Goal: Information Seeking & Learning: Find specific fact

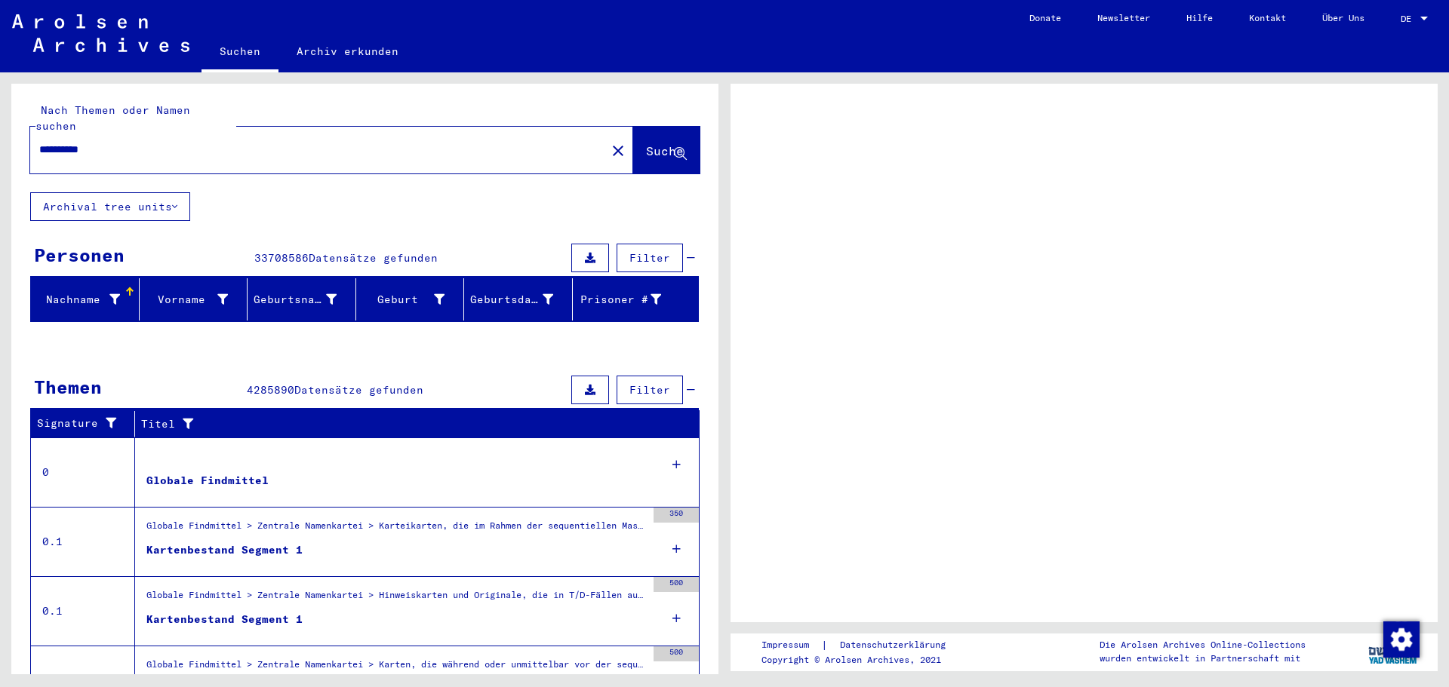
click at [434, 292] on div at bounding box center [439, 300] width 11 height 16
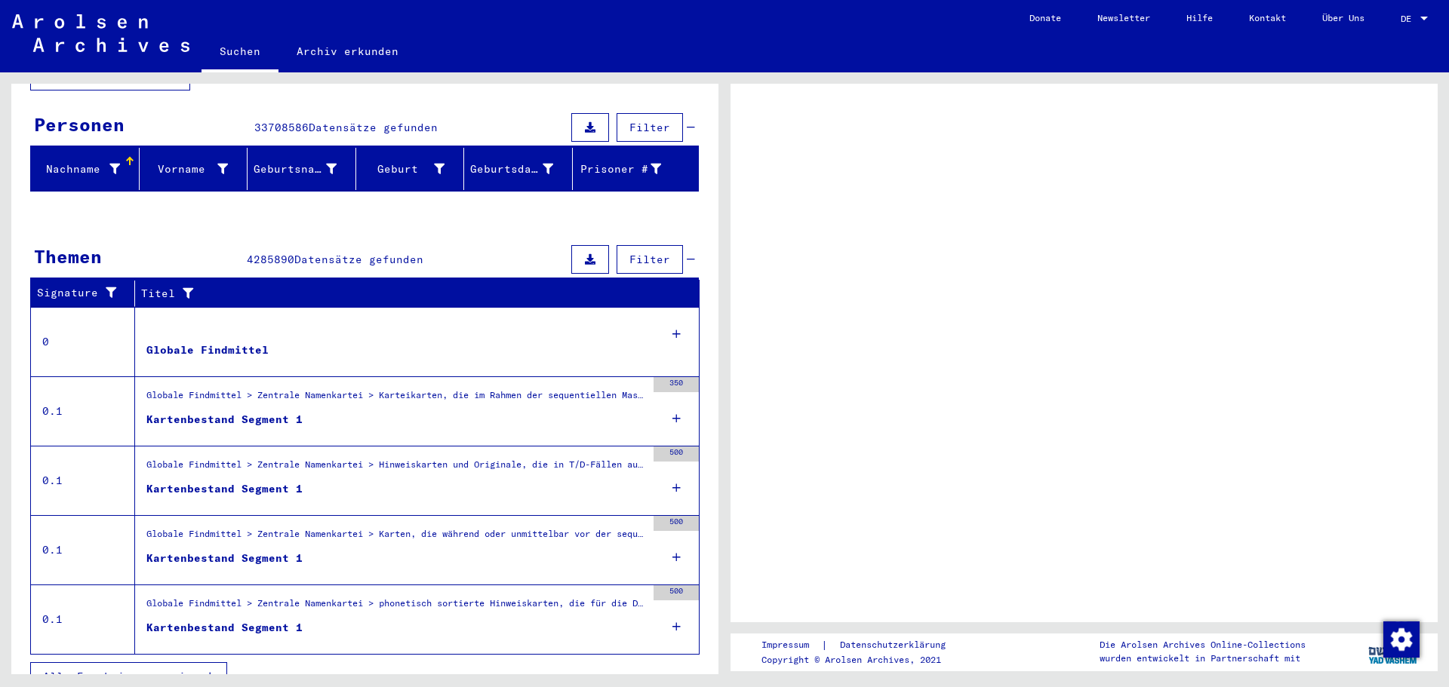
scroll to position [140, 0]
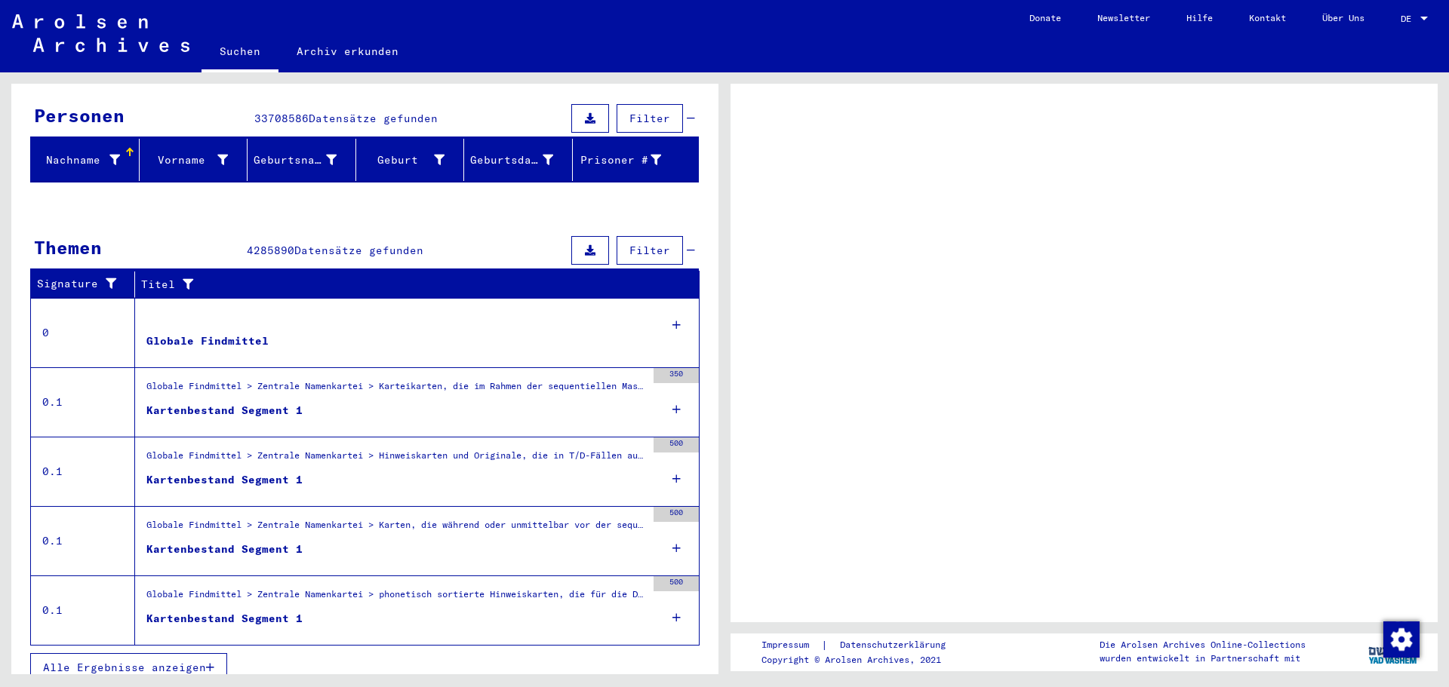
click at [134, 661] on span "Alle Ergebnisse anzeigen" at bounding box center [124, 668] width 163 height 14
click at [672, 389] on icon at bounding box center [676, 409] width 8 height 53
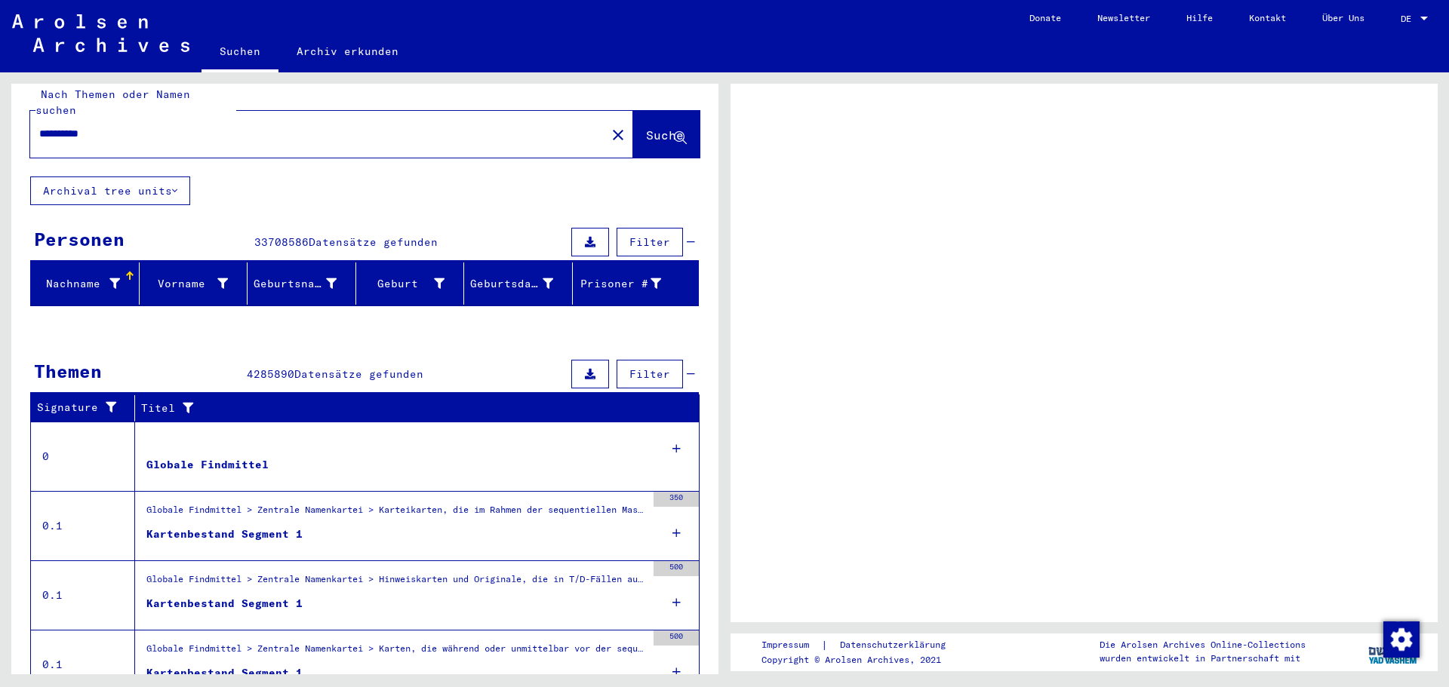
scroll to position [0, 0]
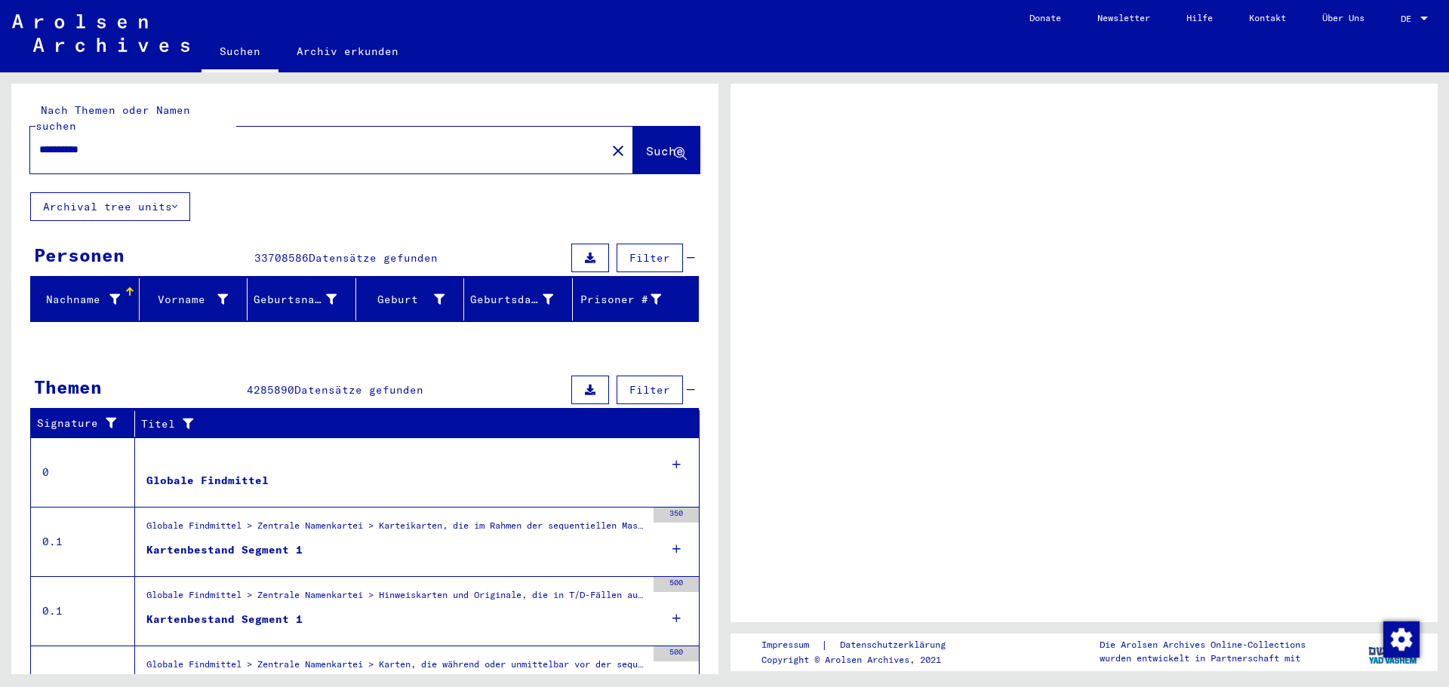
click at [212, 142] on input "**********" at bounding box center [318, 150] width 558 height 16
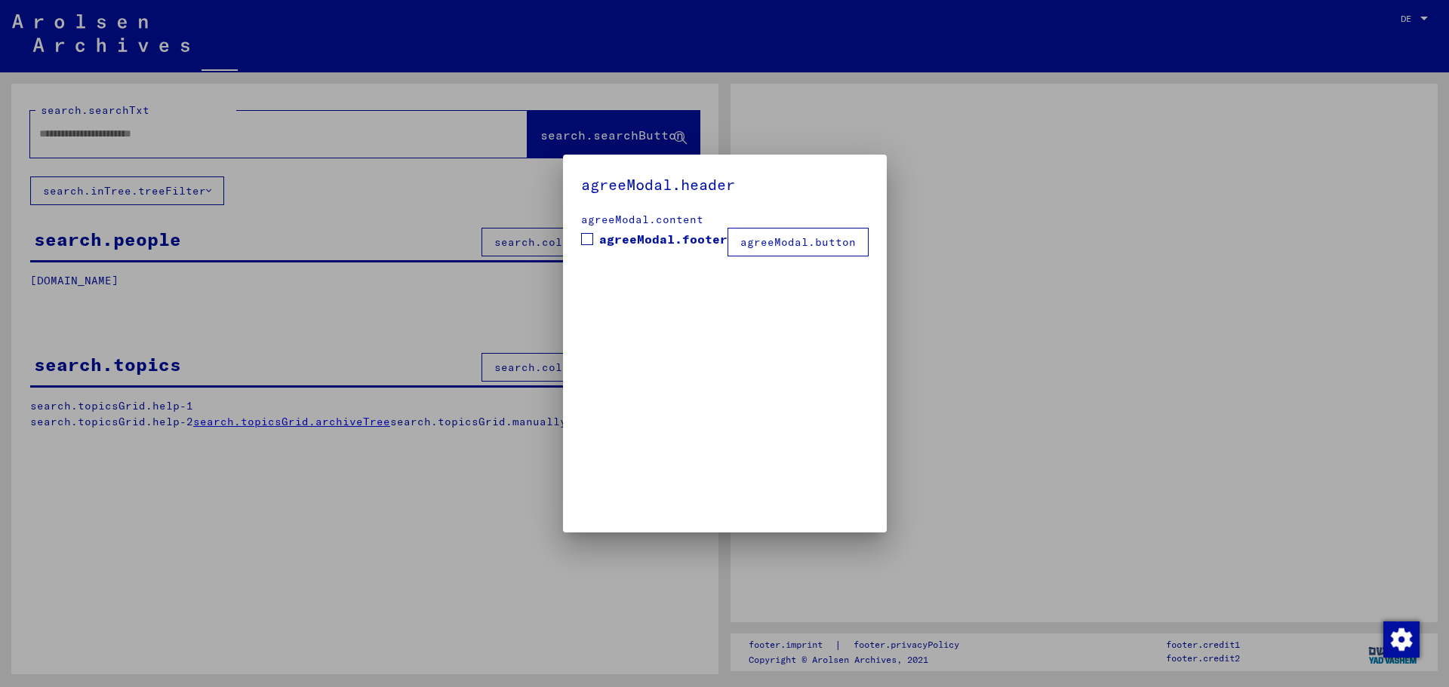
type input "**********"
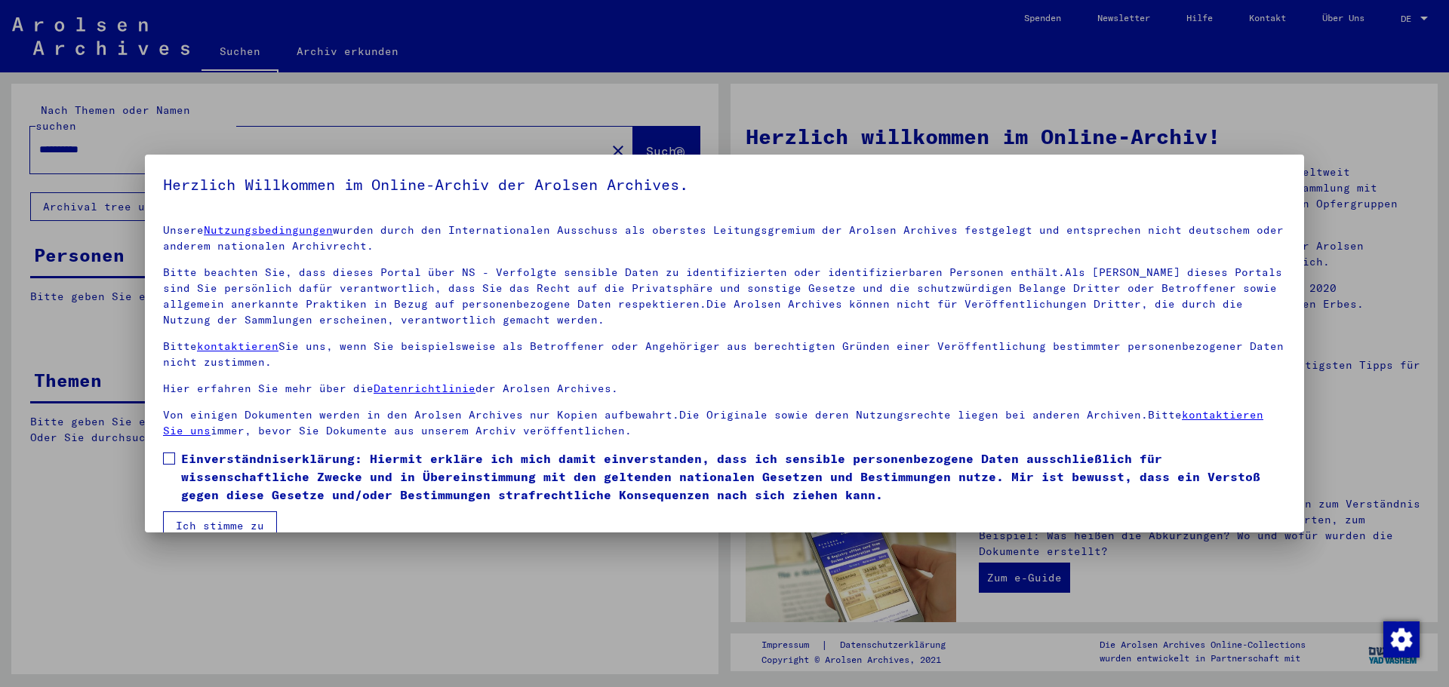
click at [163, 457] on span at bounding box center [169, 459] width 12 height 12
click at [226, 527] on button "Ich stimme zu" at bounding box center [220, 526] width 114 height 29
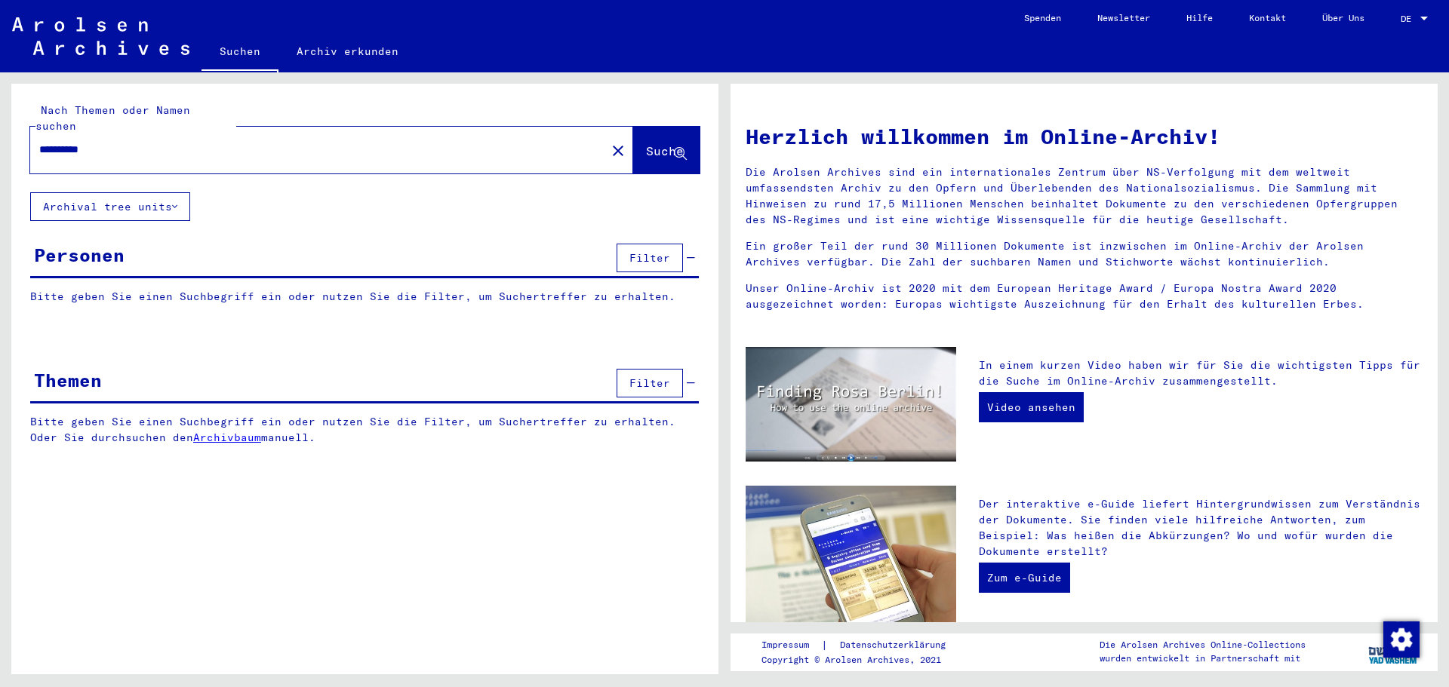
click at [650, 143] on span "Suche" at bounding box center [665, 150] width 38 height 15
click at [172, 192] on button "Archival tree units" at bounding box center [110, 206] width 160 height 29
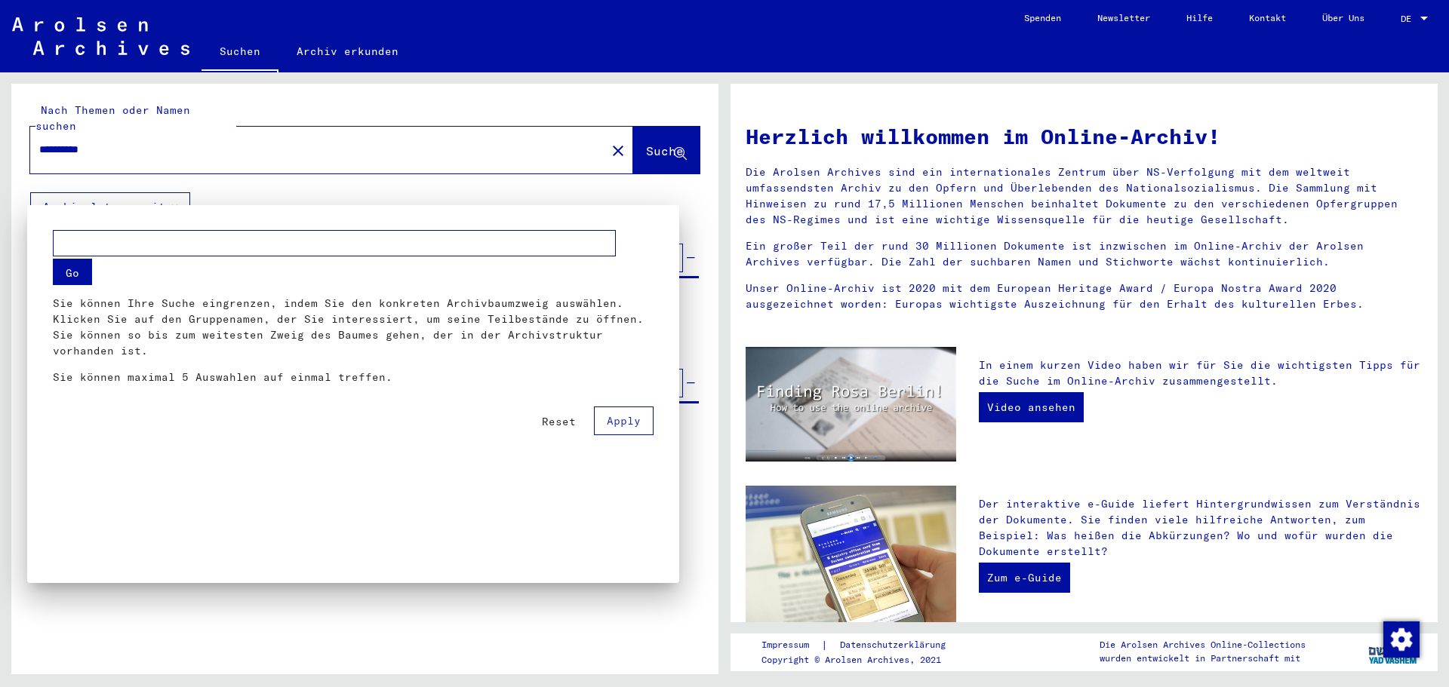
click at [156, 241] on input "text" at bounding box center [334, 243] width 563 height 26
type input "**********"
click at [75, 280] on button "Go" at bounding box center [72, 272] width 39 height 26
click at [72, 277] on button "Go" at bounding box center [72, 272] width 39 height 26
click at [567, 419] on span "Reset" at bounding box center [559, 422] width 34 height 14
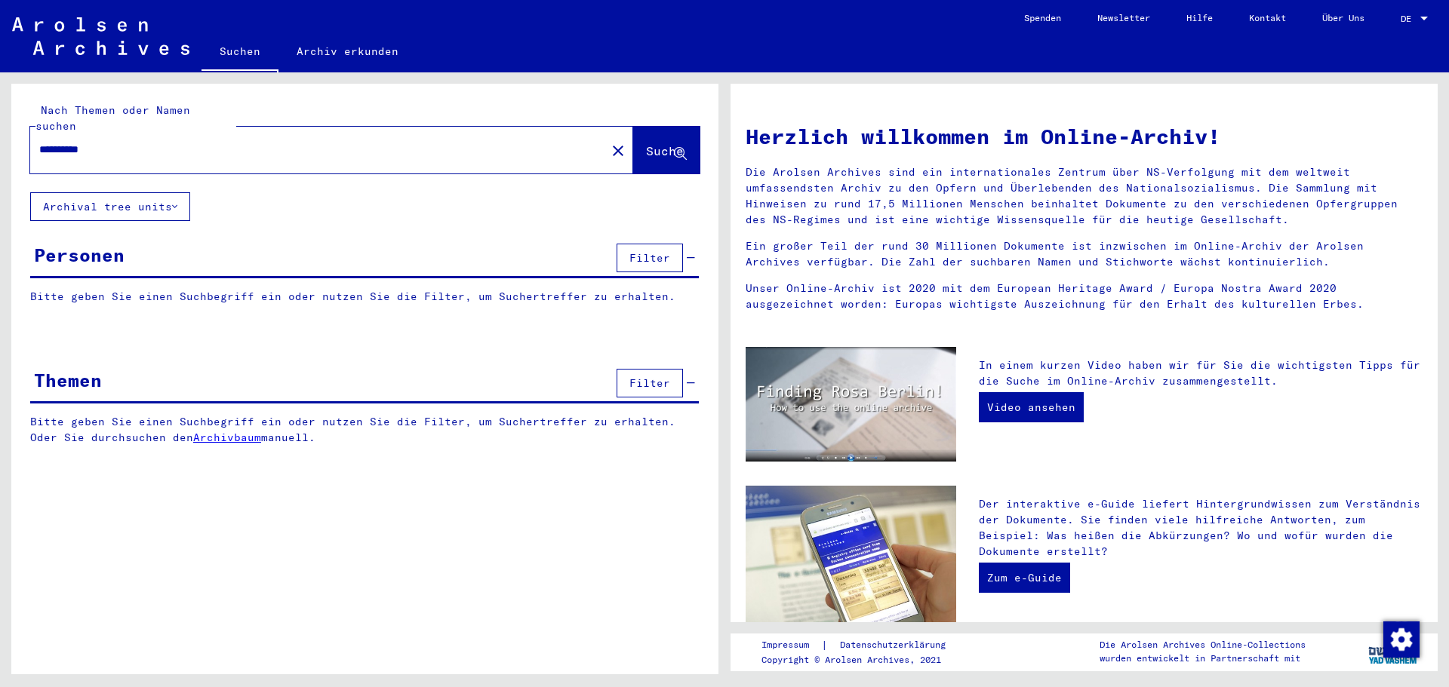
click at [675, 144] on button "Suche" at bounding box center [666, 150] width 66 height 47
click at [991, 484] on div "Herzlich willkommen im Online-Archiv! Die Arolsen Archives sind ein internation…" at bounding box center [1083, 555] width 677 height 899
